Goal: Task Accomplishment & Management: Manage account settings

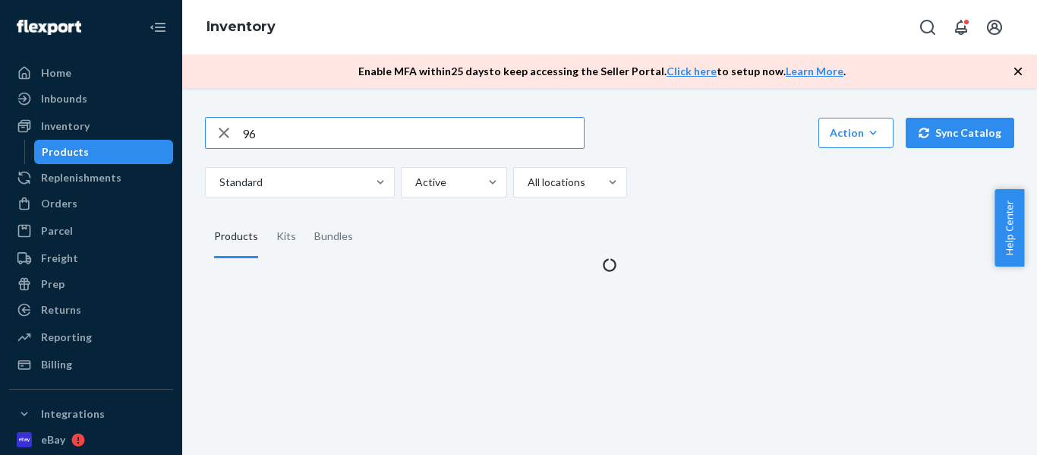
click at [271, 134] on input "96" at bounding box center [413, 133] width 342 height 30
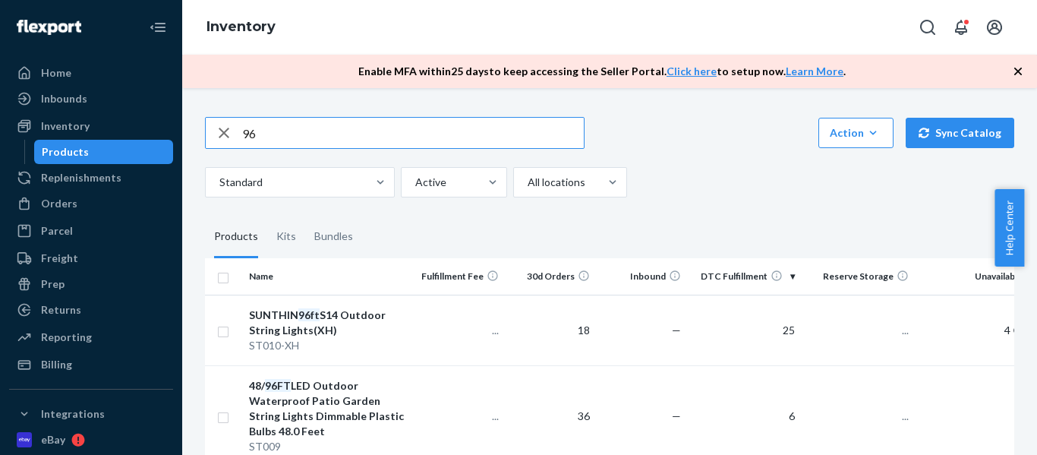
type input "9"
type input "48"
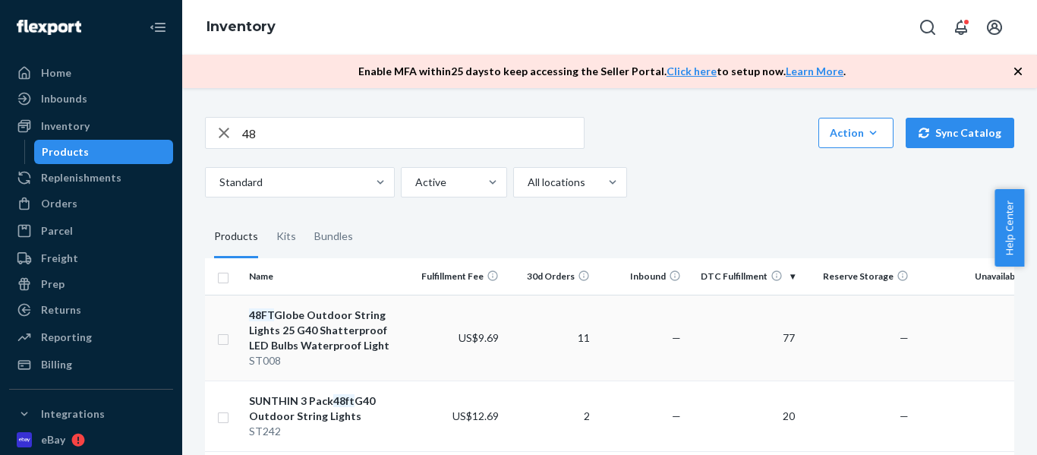
click at [292, 343] on div "48FT Globe Outdoor String Lights 25 G40 Shatterproof LED Bulbs Waterproof Light" at bounding box center [328, 331] width 159 height 46
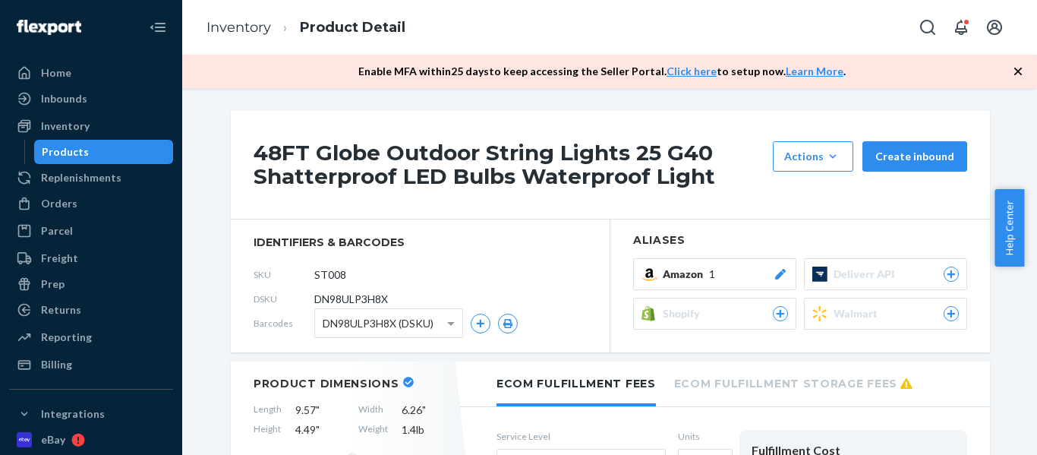
click at [332, 301] on span "DN98ULP3H8X" at bounding box center [351, 299] width 74 height 15
copy span "DN98ULP3H8X"
click at [48, 204] on div "Orders" at bounding box center [59, 203] width 36 height 15
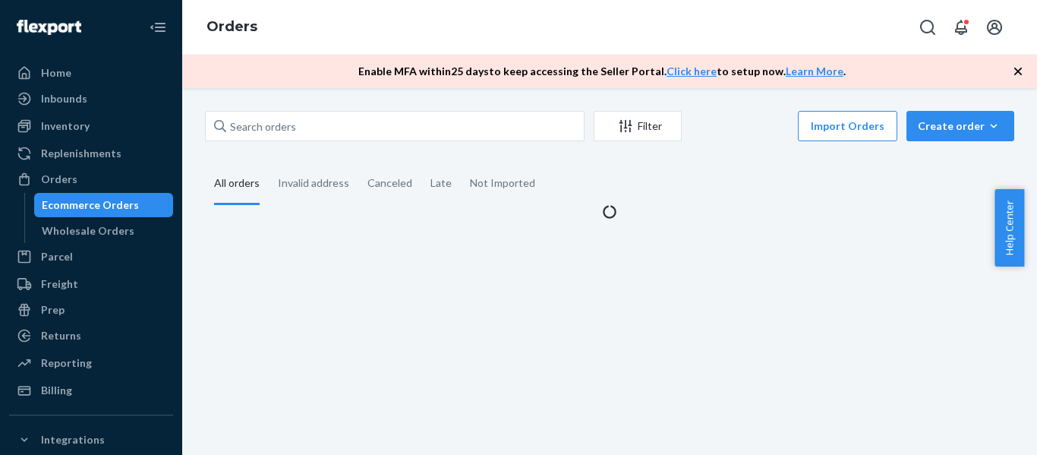
click at [63, 208] on div "Ecommerce Orders" at bounding box center [90, 204] width 97 height 15
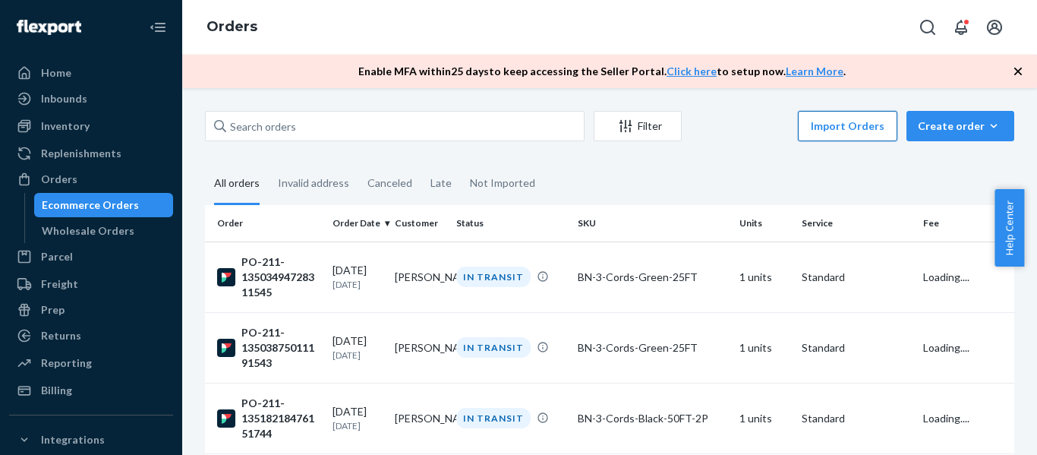
click at [852, 133] on button "Import Orders" at bounding box center [847, 126] width 99 height 30
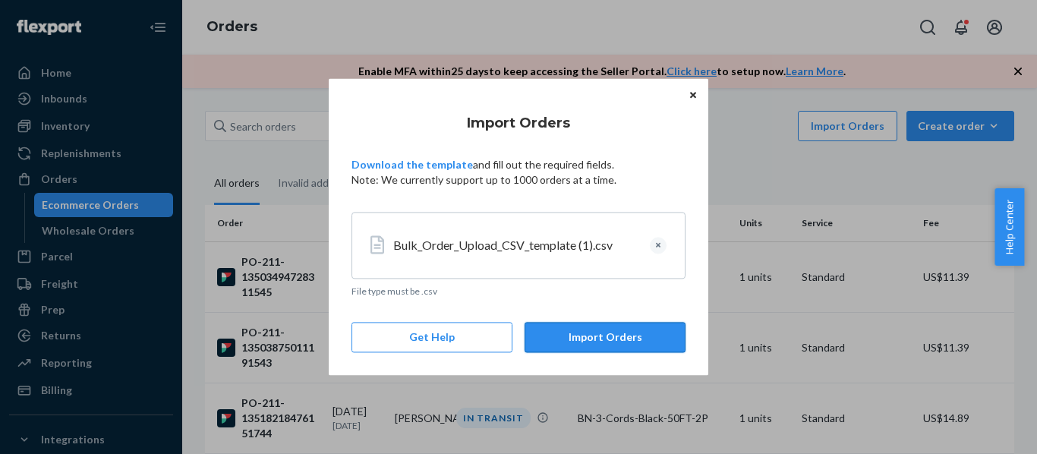
click at [637, 334] on button "Import Orders" at bounding box center [605, 338] width 161 height 30
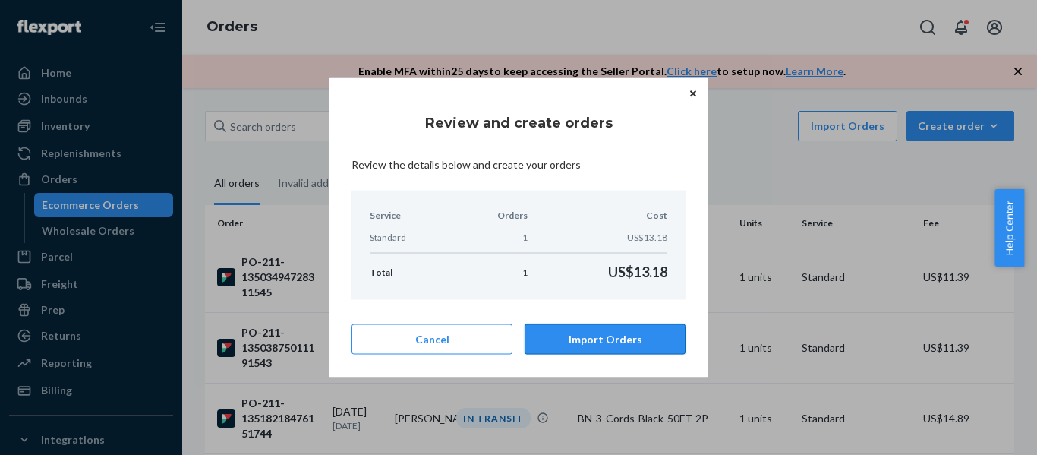
click at [628, 343] on button "Import Orders" at bounding box center [605, 339] width 161 height 30
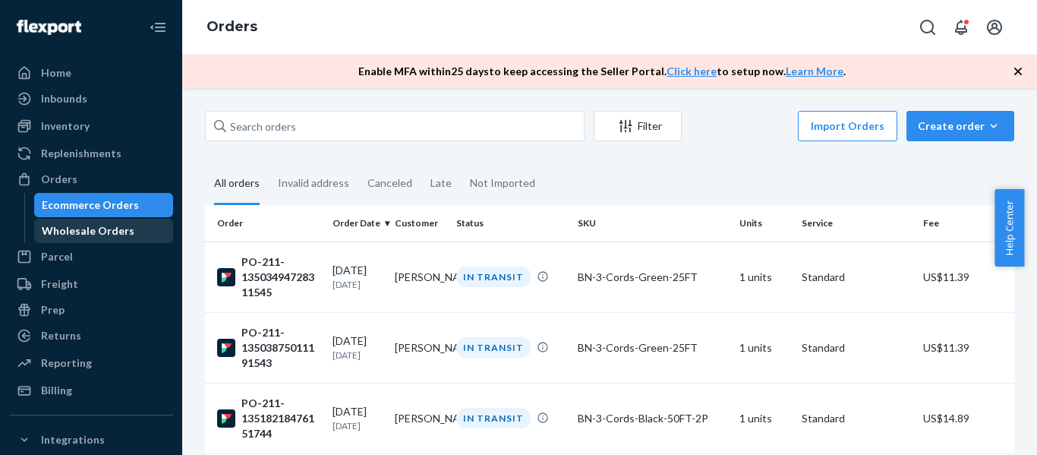
click at [68, 227] on div "Wholesale Orders" at bounding box center [88, 230] width 93 height 15
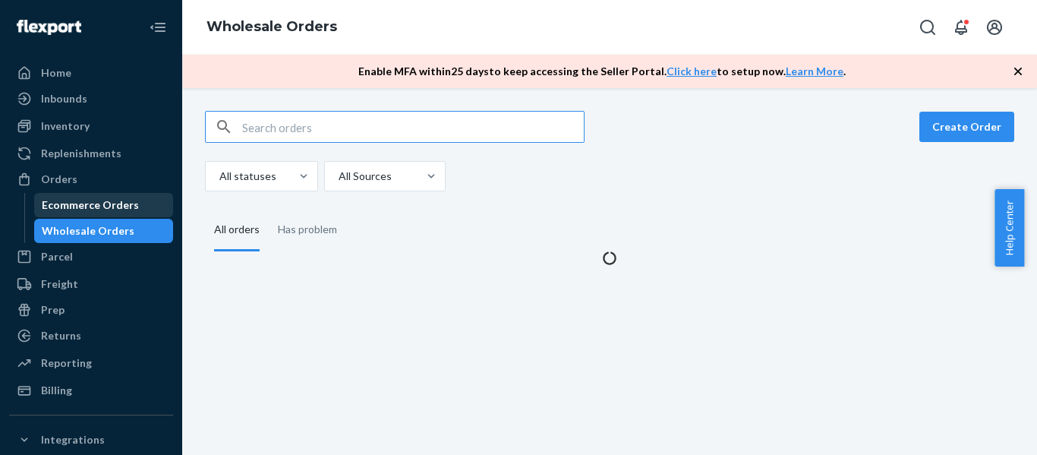
click at [68, 209] on div "Ecommerce Orders" at bounding box center [90, 204] width 97 height 15
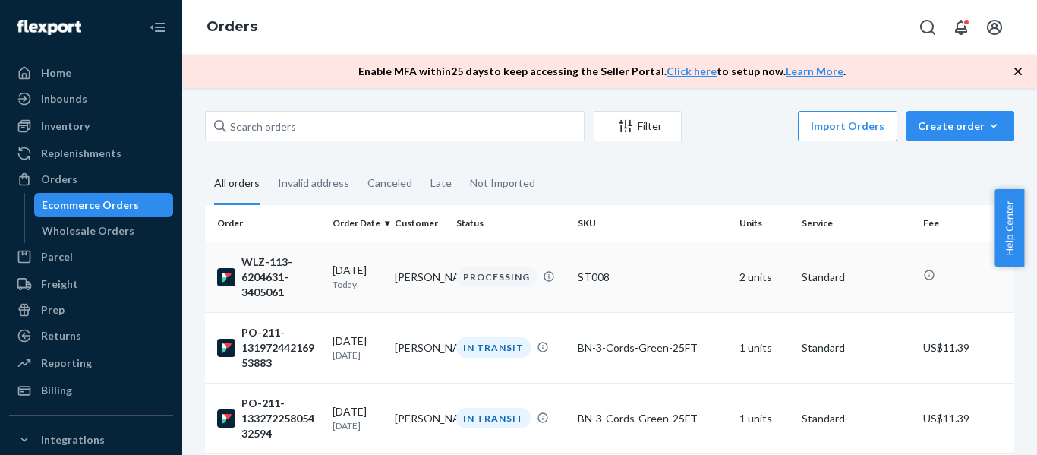
click at [715, 275] on div "ST008" at bounding box center [653, 277] width 150 height 15
